Goal: Task Accomplishment & Management: Manage account settings

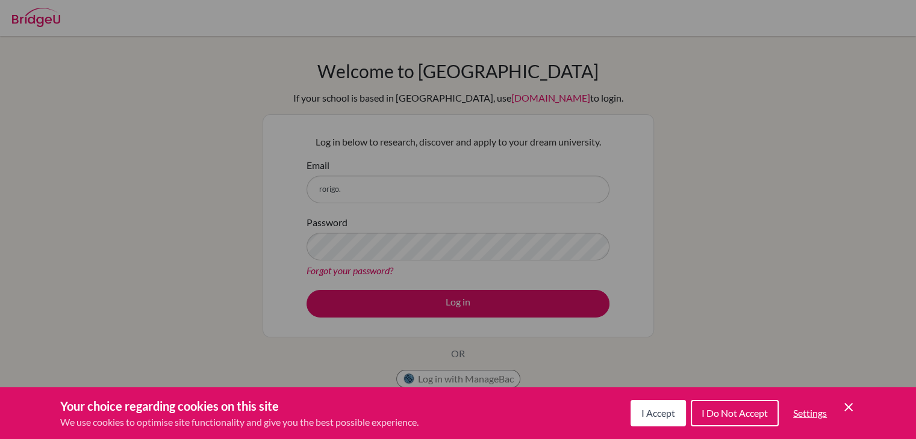
click at [719, 412] on span "I Do Not Accept" at bounding box center [734, 413] width 66 height 11
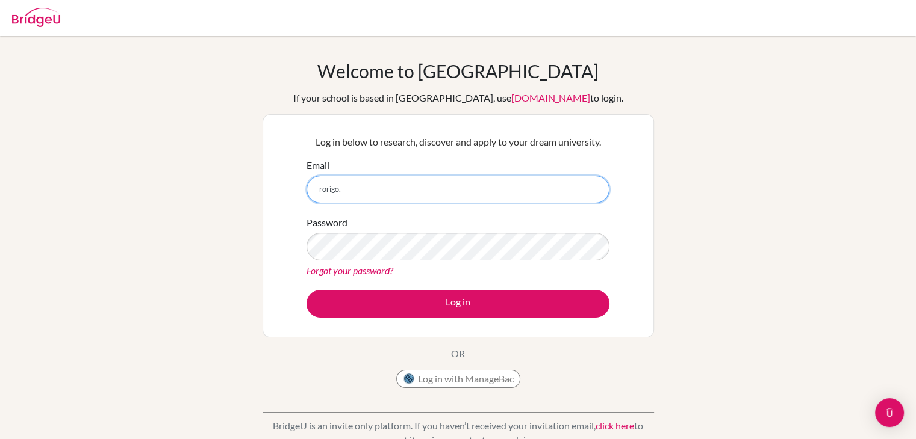
click at [359, 181] on input "rorigo." at bounding box center [457, 190] width 303 height 28
type input "[PERSON_NAME][EMAIL_ADDRESS][PERSON_NAME][DOMAIN_NAME]"
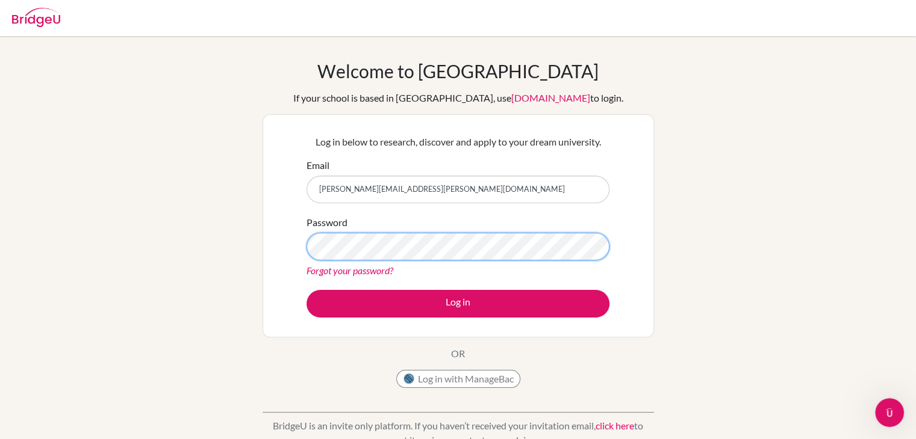
click at [306, 290] on button "Log in" at bounding box center [457, 304] width 303 height 28
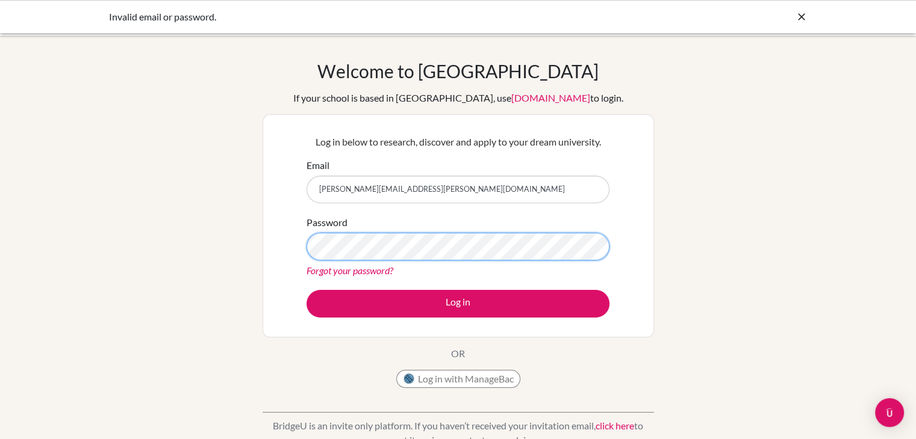
click at [306, 290] on button "Log in" at bounding box center [457, 304] width 303 height 28
click at [447, 321] on div "Log in below to research, discover and apply to your dream university. Email [P…" at bounding box center [458, 226] width 318 height 198
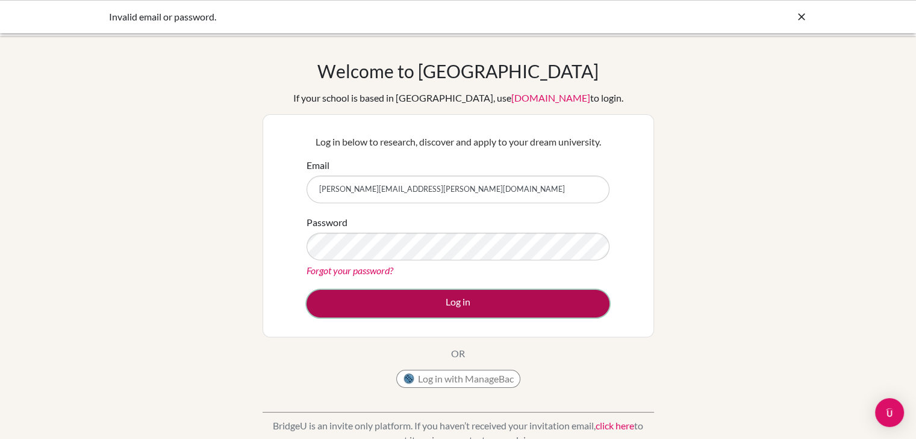
click at [472, 299] on button "Log in" at bounding box center [457, 304] width 303 height 28
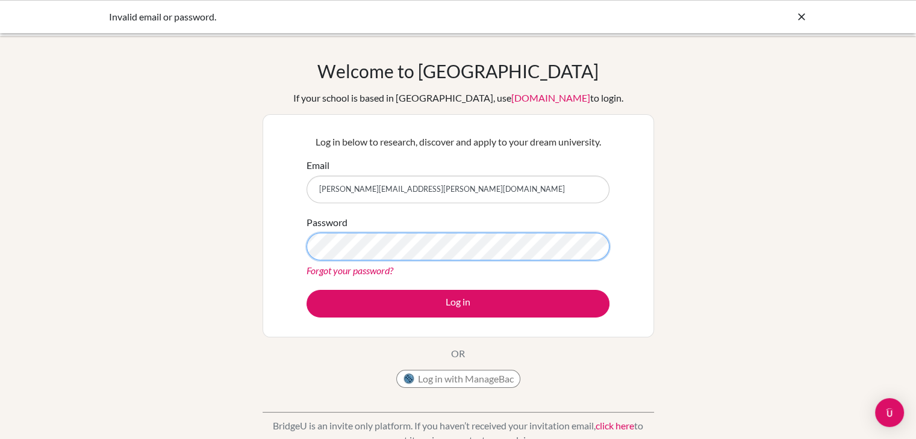
click at [306, 290] on button "Log in" at bounding box center [457, 304] width 303 height 28
click at [799, 17] on icon at bounding box center [801, 17] width 12 height 12
